Goal: Information Seeking & Learning: Understand process/instructions

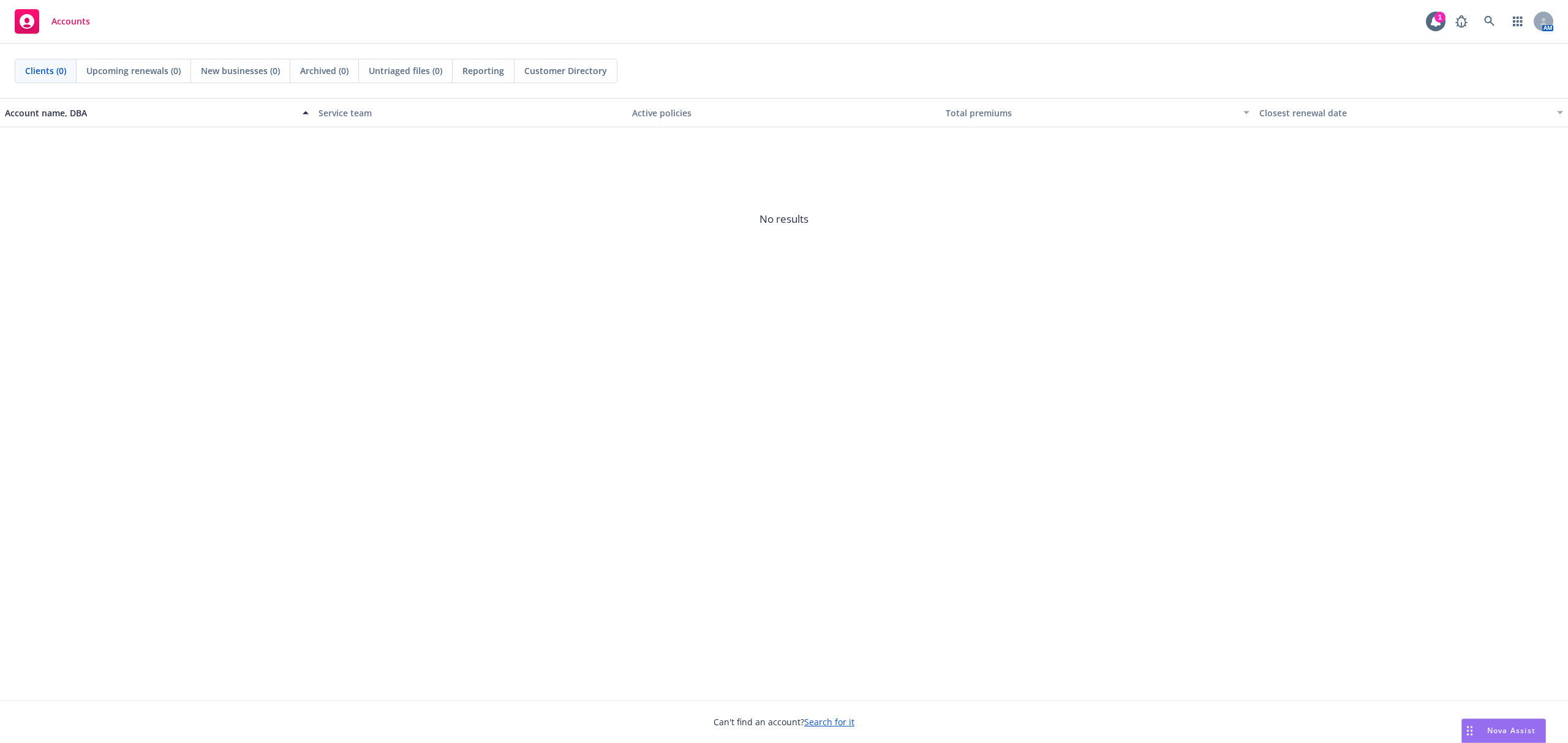
click at [1481, 725] on div "Nova Assist" at bounding box center [1511, 731] width 68 height 11
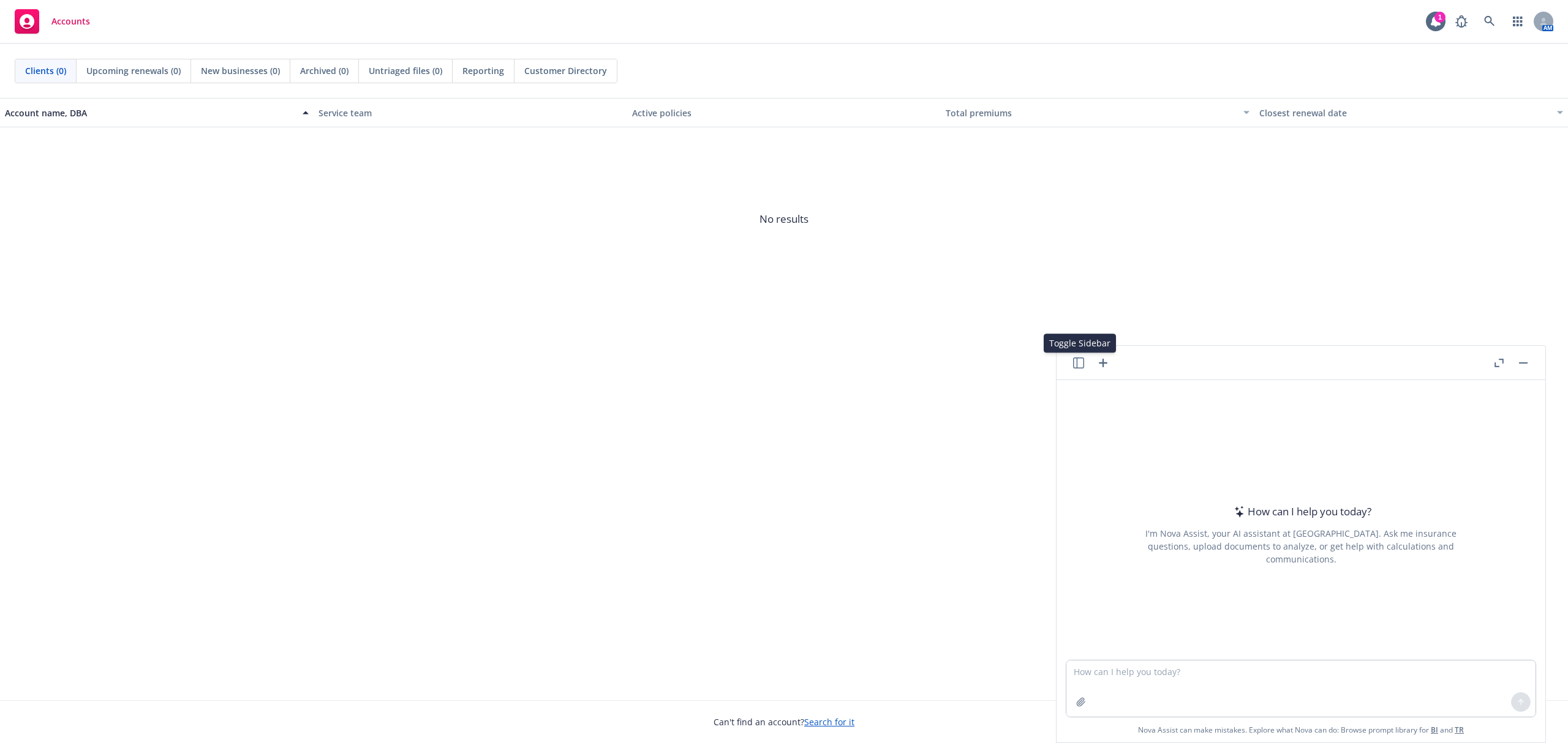
click at [1075, 361] on icon "button" at bounding box center [1078, 363] width 11 height 11
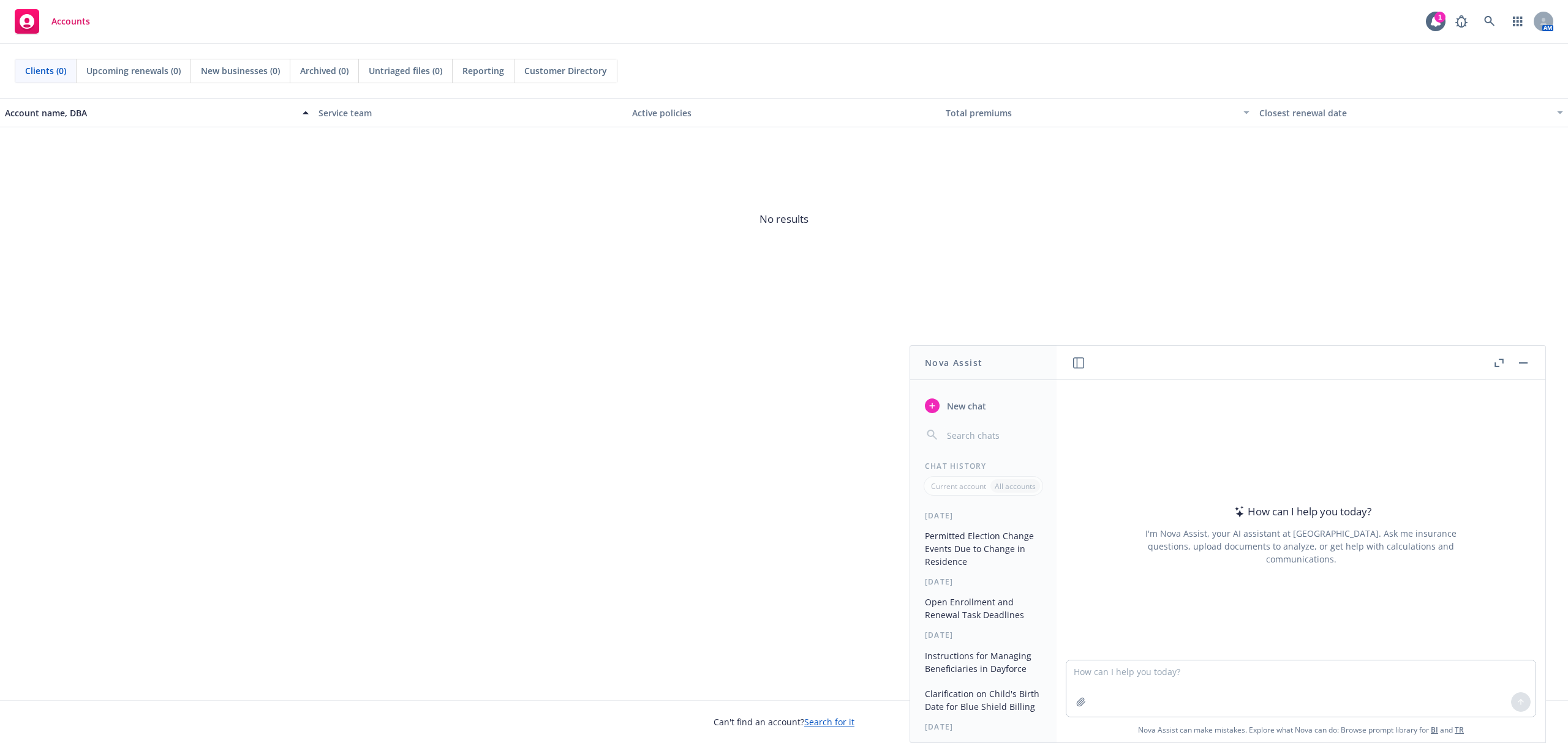
click at [997, 608] on button "Open Enrollment and Renewal Task Deadlines" at bounding box center [984, 608] width 127 height 33
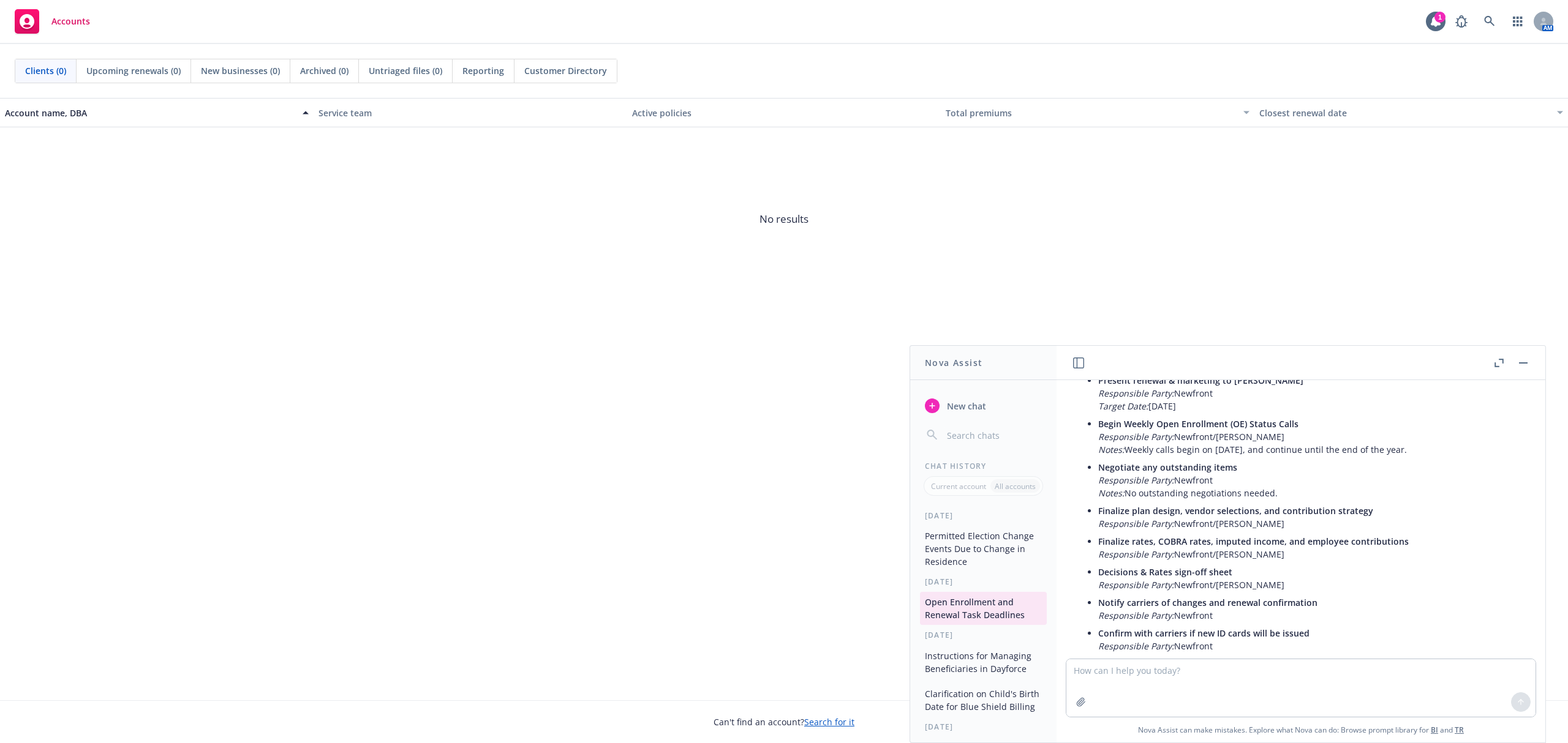
scroll to position [2273, 0]
drag, startPoint x: 1282, startPoint y: 576, endPoint x: 1105, endPoint y: 578, distance: 177.0
click at [1111, 598] on span "Notify carriers of changes and renewal confirmation" at bounding box center [1208, 603] width 220 height 11
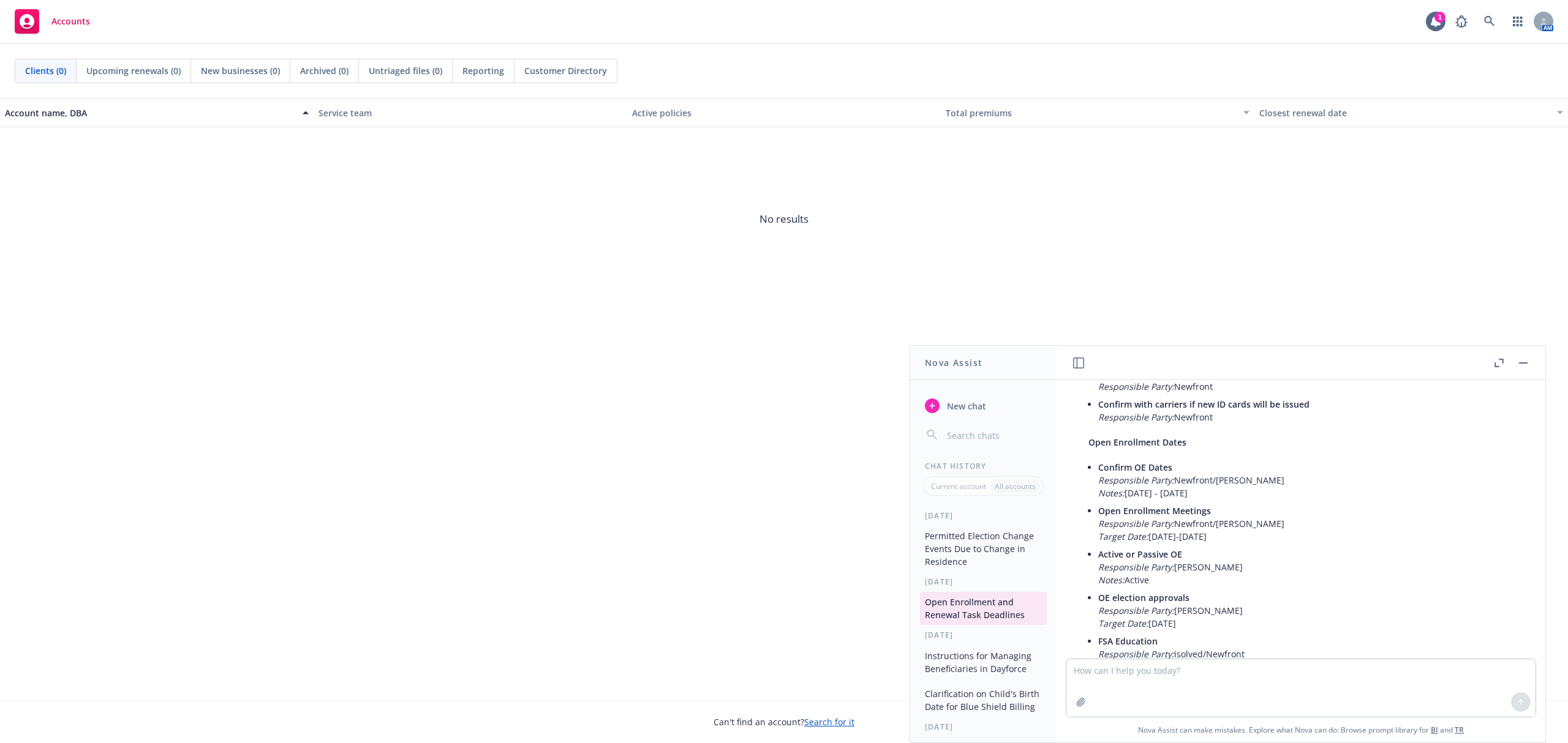
scroll to position [2518, 0]
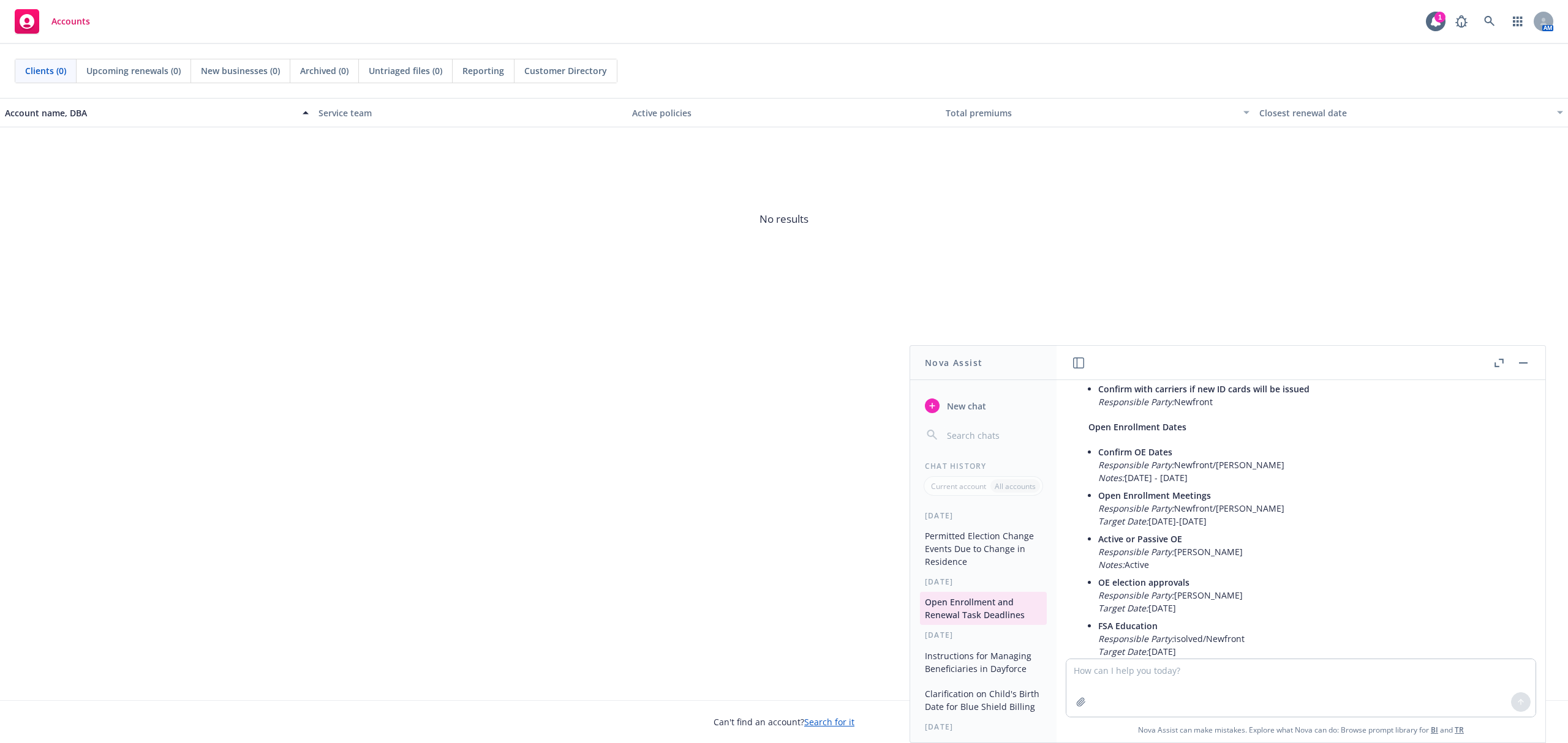
click at [1238, 573] on li "OE election approvals Responsible Party: [PERSON_NAME] Target Date: [DATE]" at bounding box center [1306, 595] width 415 height 44
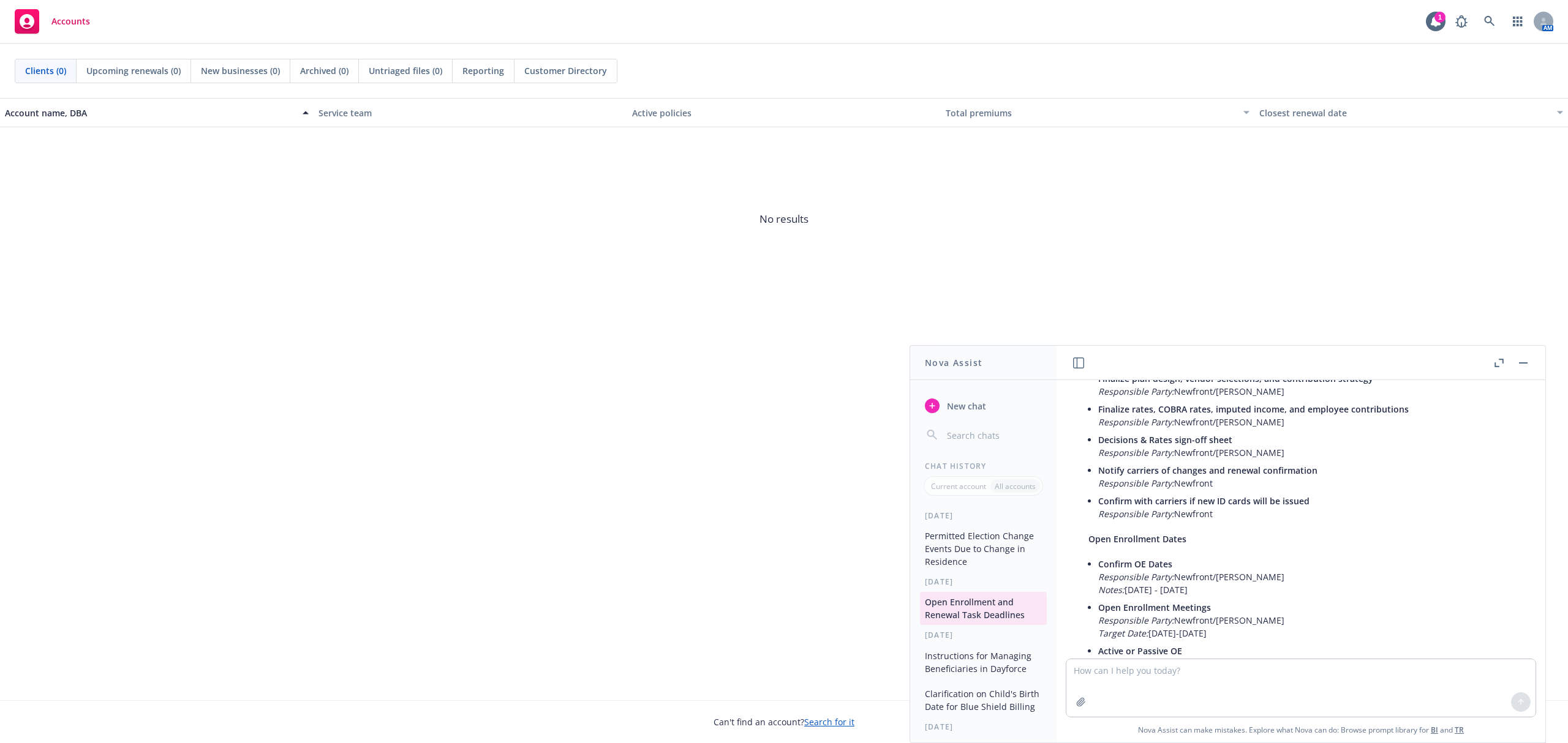
scroll to position [2367, 0]
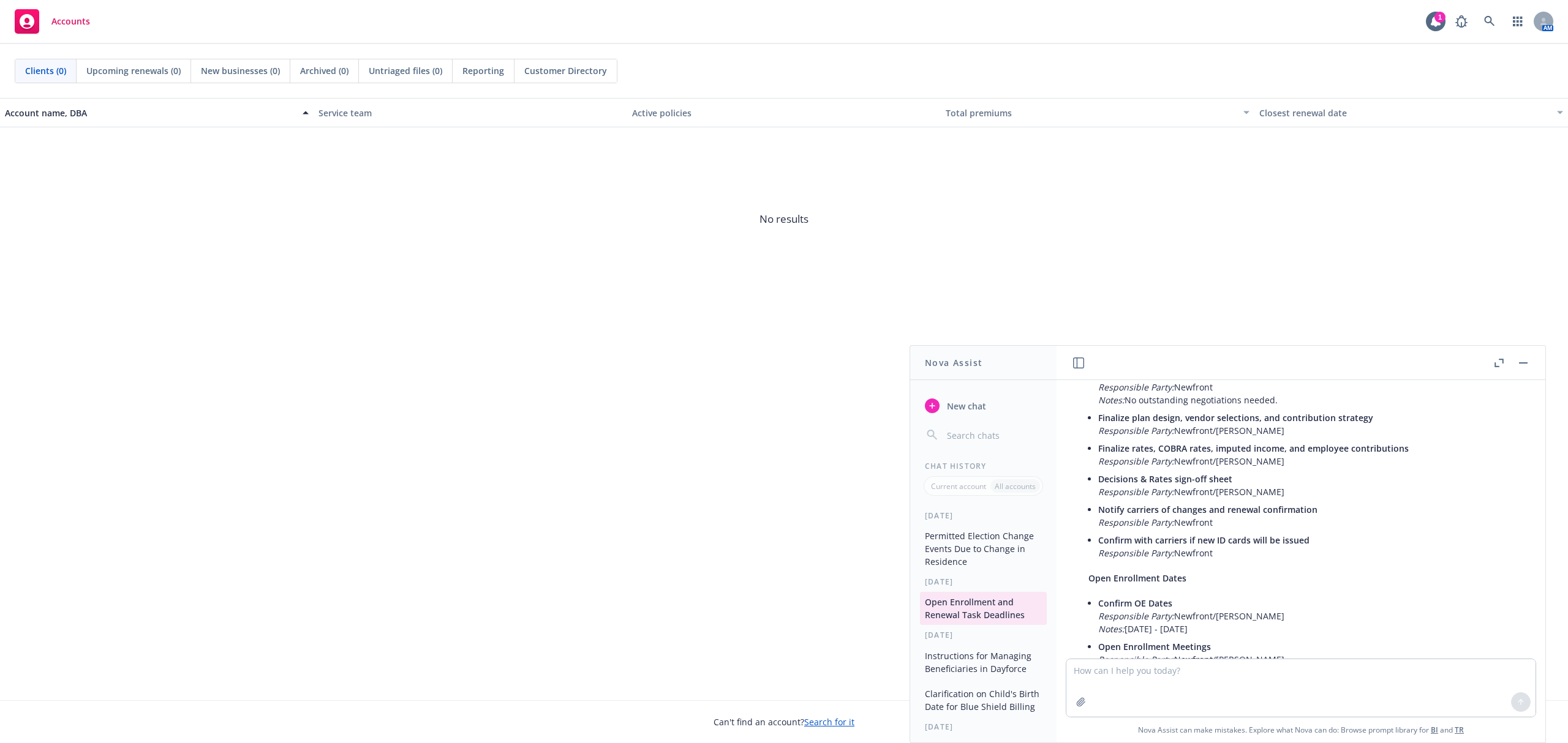
click at [1093, 573] on span "Open Enrollment Dates" at bounding box center [1137, 578] width 98 height 11
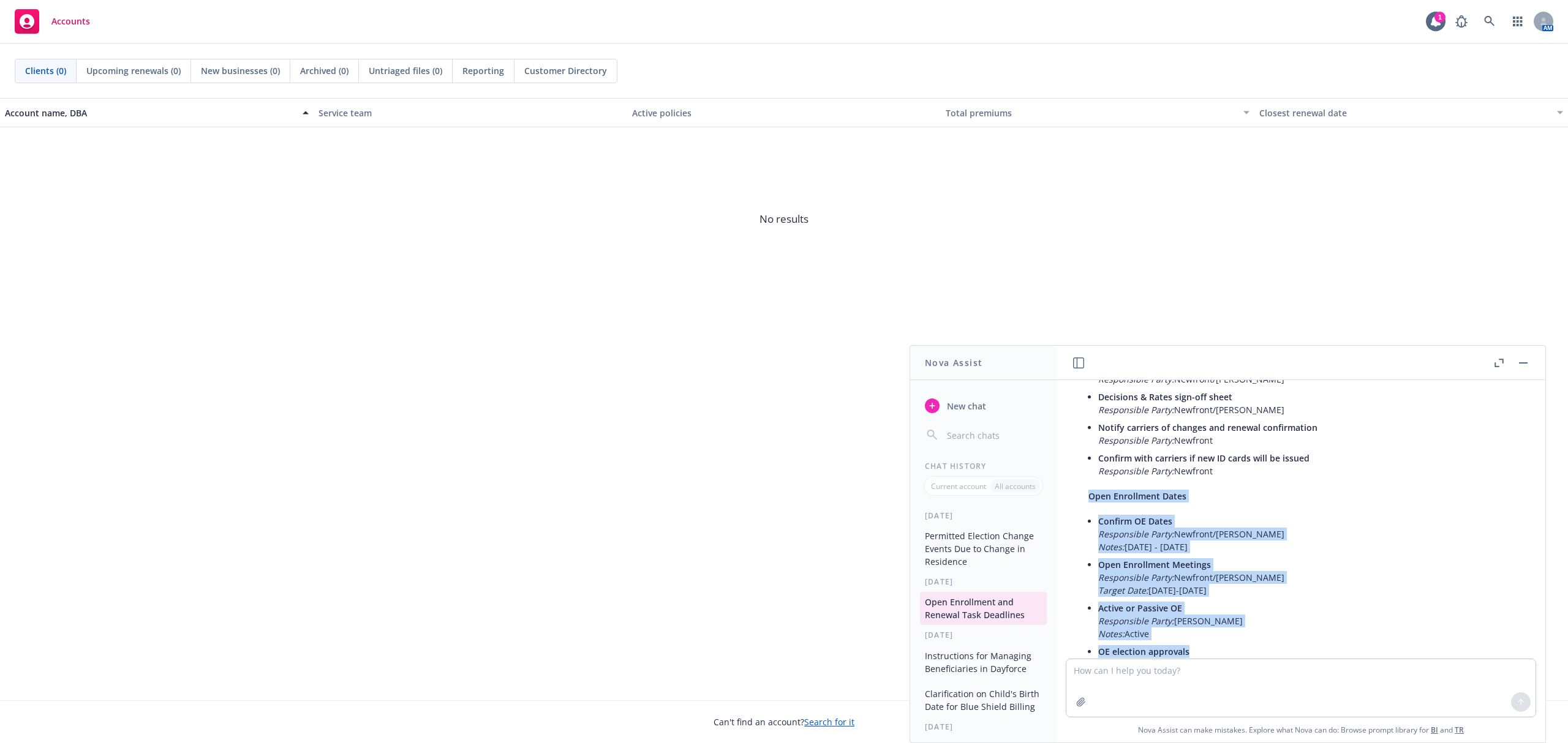
drag, startPoint x: 1089, startPoint y: 554, endPoint x: 1262, endPoint y: 625, distance: 187.0
click at [1186, 530] on li "Confirm OE Dates Responsible Party: Newfront/[PERSON_NAME] Notes: [DATE] - [DAT…" at bounding box center [1306, 534] width 415 height 44
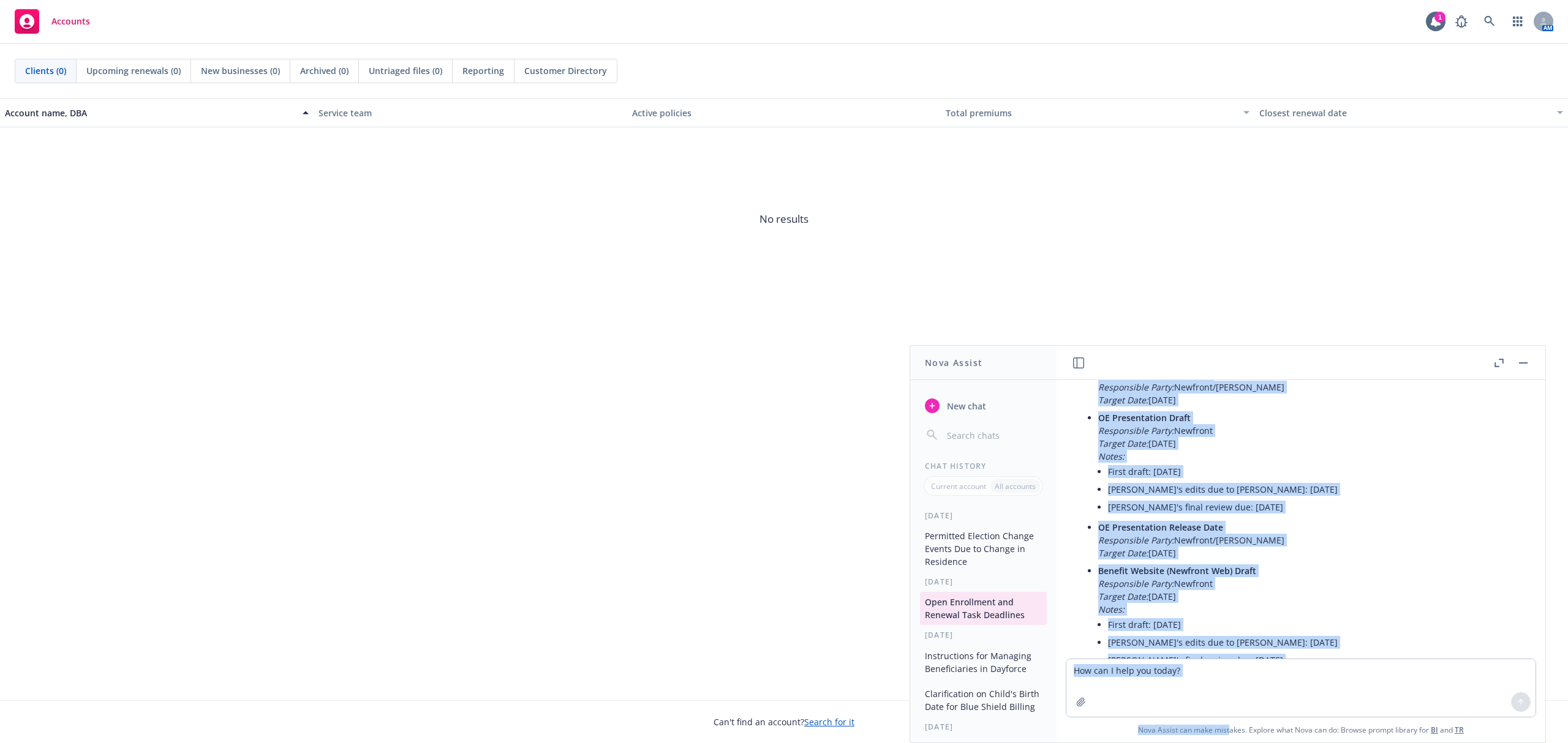
scroll to position [4558, 0]
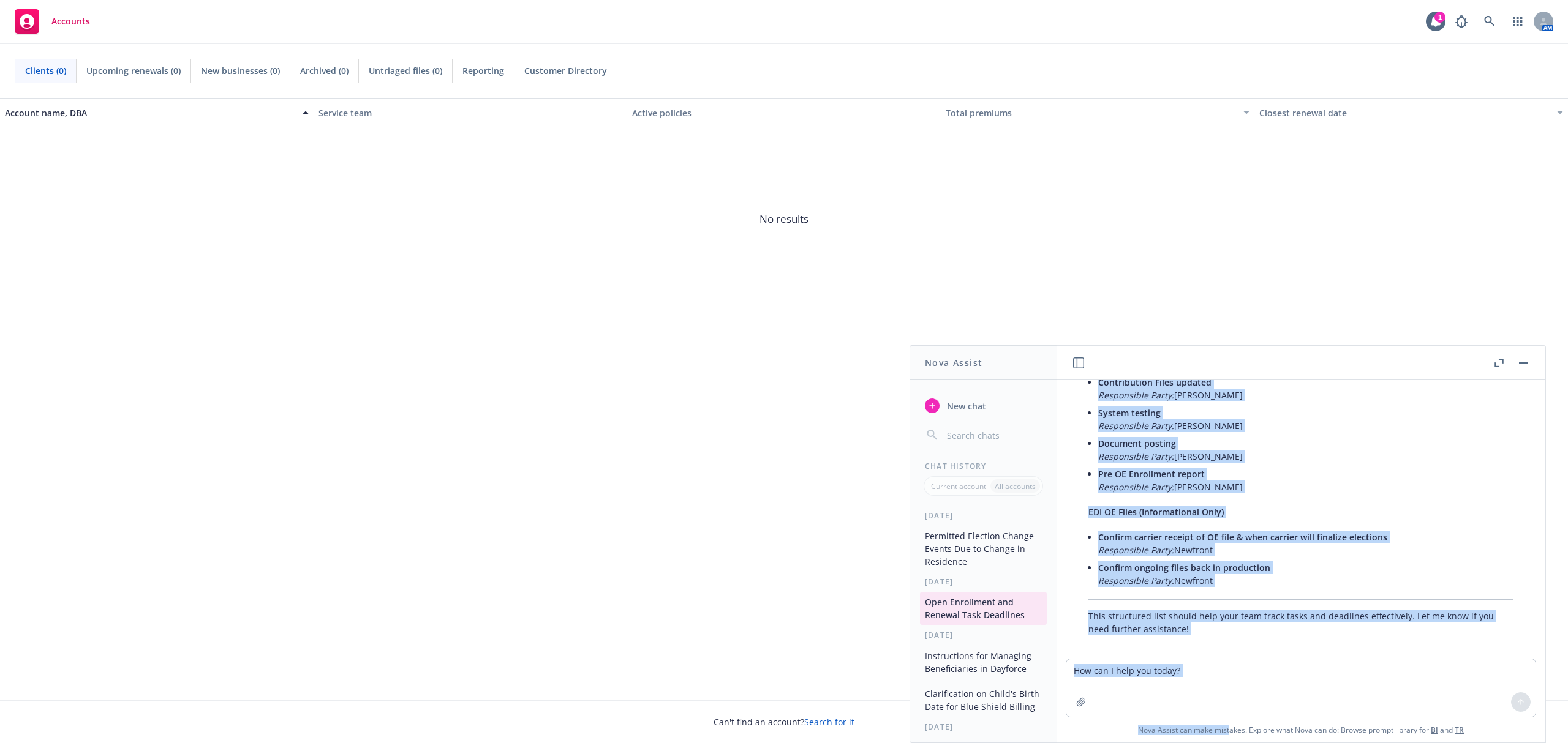
drag, startPoint x: 1090, startPoint y: 566, endPoint x: 1268, endPoint y: 573, distance: 178.1
copy div "Renewal & Marketing Analysis Present renewal & marketing to [PERSON_NAME] Respo…"
